Goal: Information Seeking & Learning: Learn about a topic

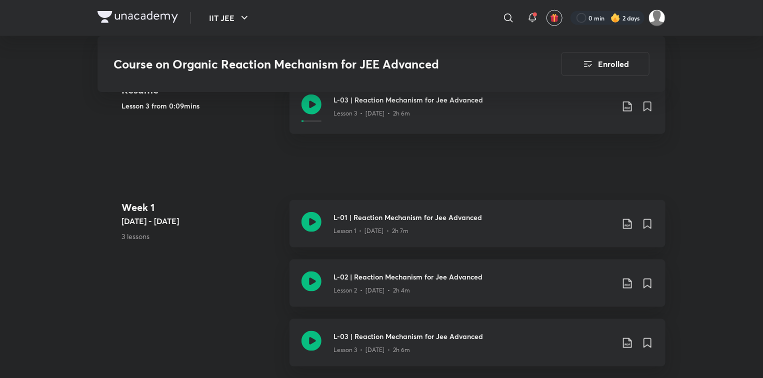
scroll to position [480, 0]
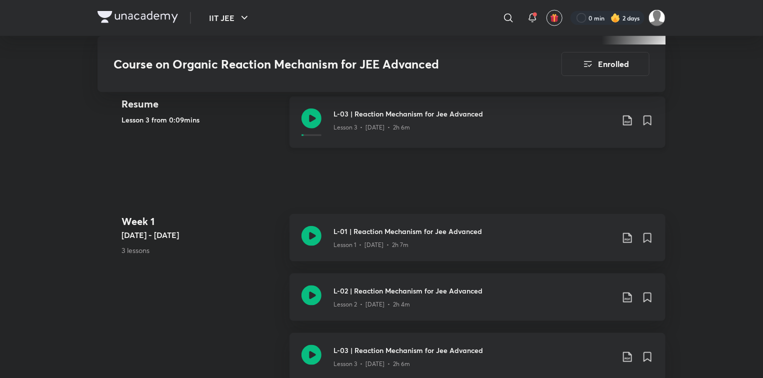
click at [312, 118] on icon at bounding box center [311, 118] width 20 height 20
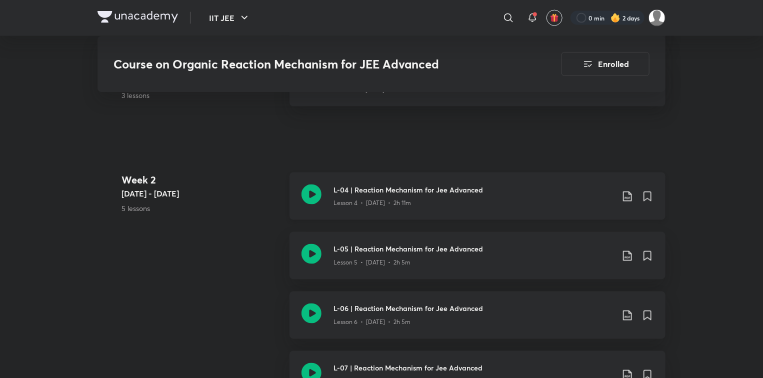
scroll to position [760, 0]
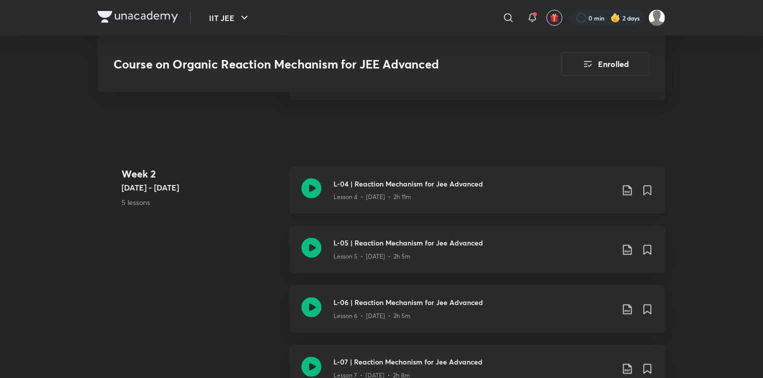
click at [317, 190] on icon at bounding box center [311, 188] width 20 height 20
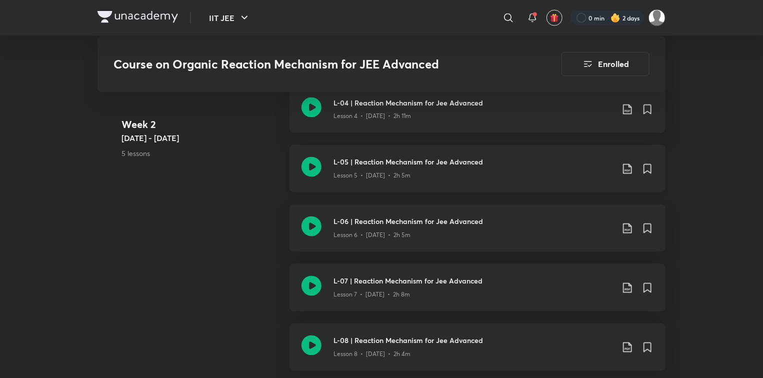
scroll to position [840, 0]
click at [312, 233] on icon at bounding box center [311, 227] width 20 height 20
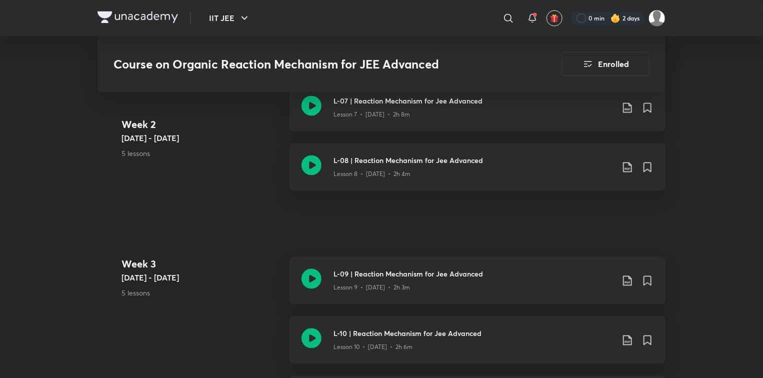
scroll to position [1040, 0]
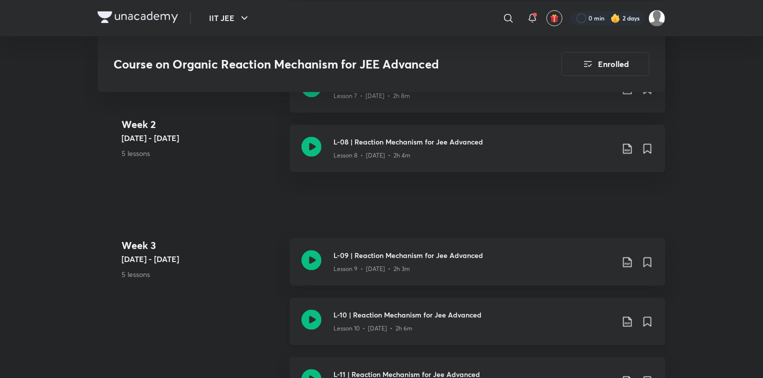
click at [311, 321] on icon at bounding box center [311, 319] width 20 height 20
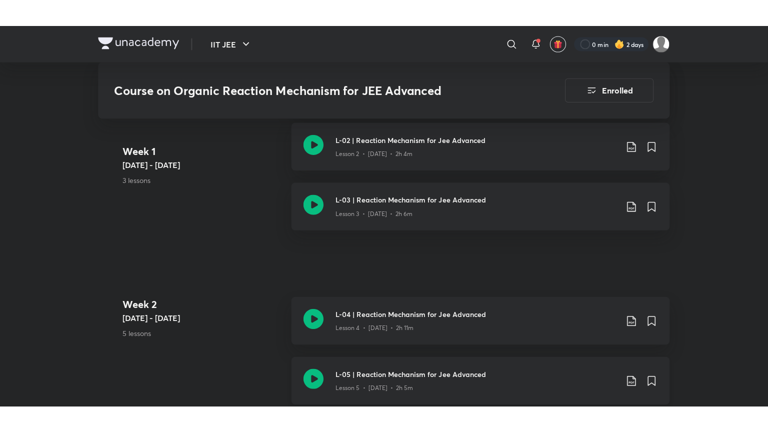
scroll to position [640, 0]
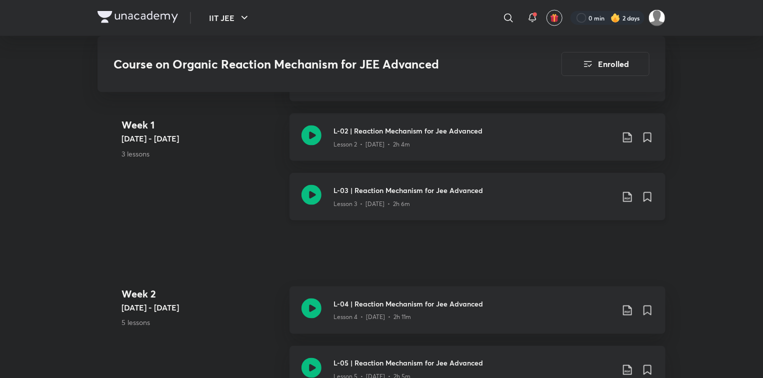
click at [312, 186] on icon at bounding box center [311, 195] width 20 height 20
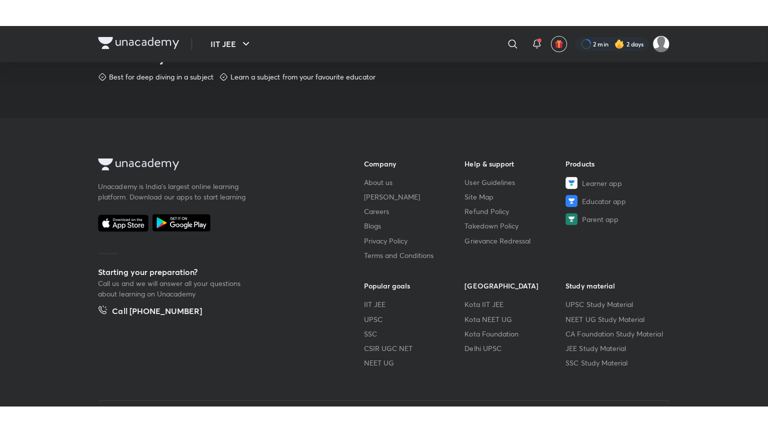
scroll to position [471, 0]
